Goal: Check status: Check status

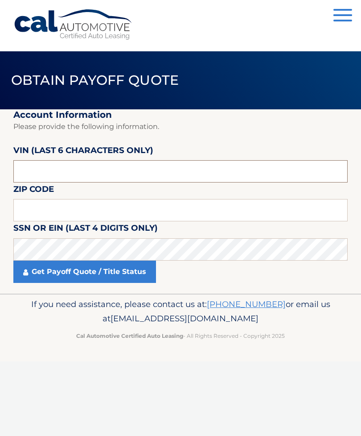
click at [208, 168] on input "text" at bounding box center [180, 171] width 335 height 22
type input "N*****"
type input "651954"
click at [95, 207] on input "text" at bounding box center [180, 210] width 335 height 22
type input "07735"
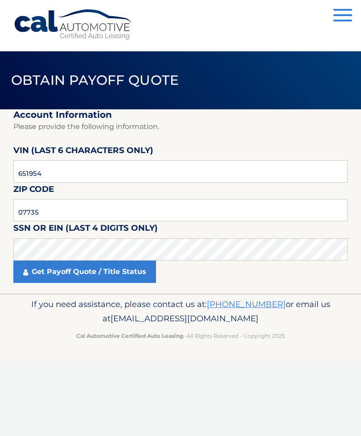
click at [112, 271] on link "Get Payoff Quote / Title Status" at bounding box center [84, 272] width 143 height 22
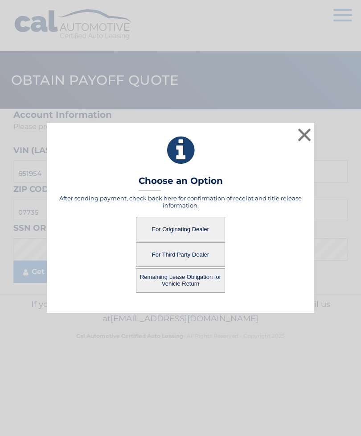
click at [208, 253] on button "For Third Party Dealer" at bounding box center [180, 254] width 89 height 25
click at [185, 255] on button "For Third Party Dealer" at bounding box center [180, 254] width 89 height 25
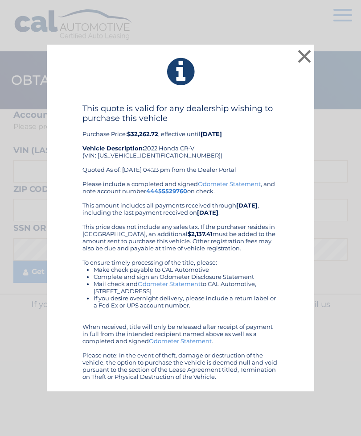
click at [305, 59] on button "×" at bounding box center [305, 56] width 18 height 18
